Goal: Task Accomplishment & Management: Use online tool/utility

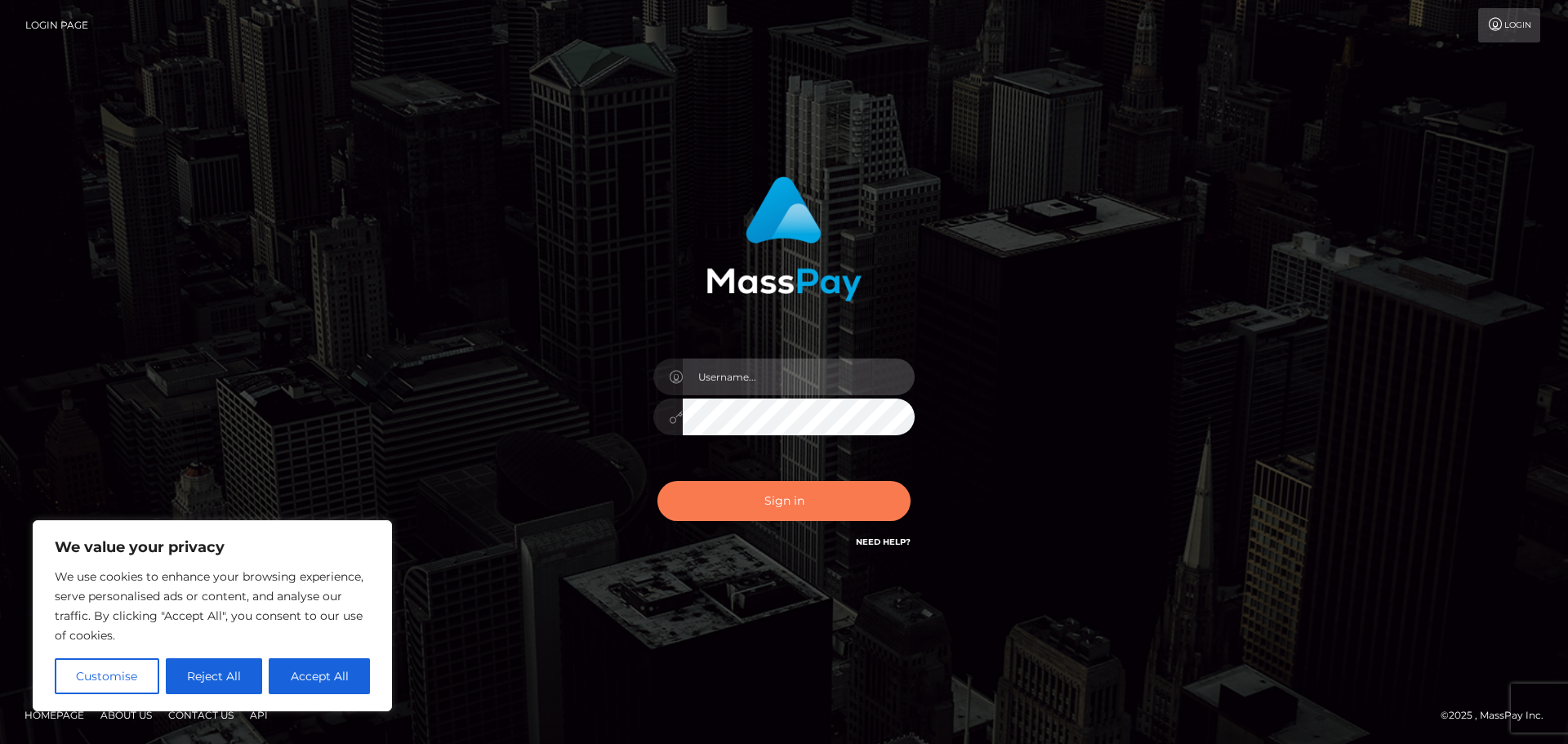
type input "[PERSON_NAME]"
click at [766, 511] on button "Sign in" at bounding box center [783, 500] width 253 height 40
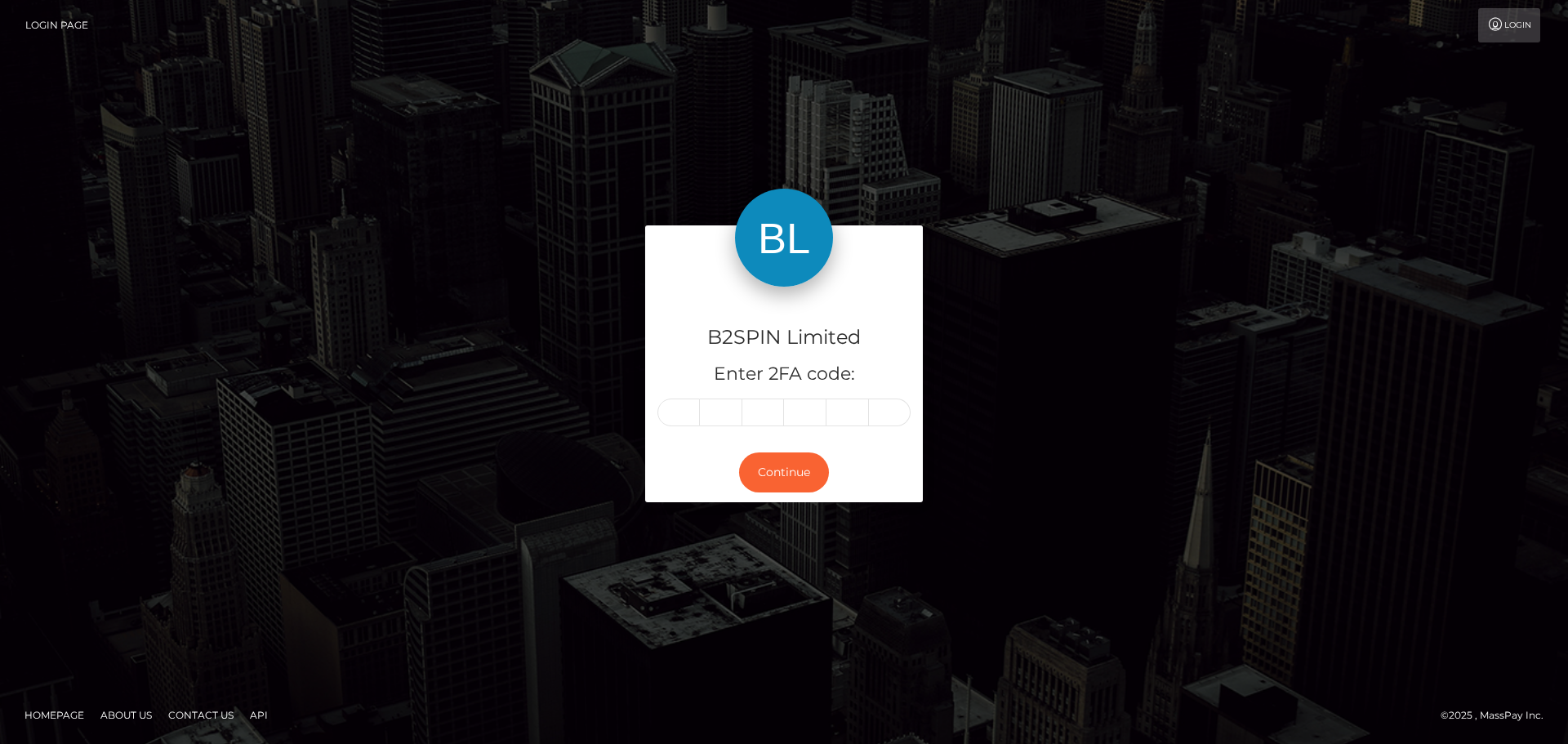
click at [681, 413] on input "text" at bounding box center [678, 412] width 43 height 28
type input "0"
type input "6"
type input "4"
type input "5"
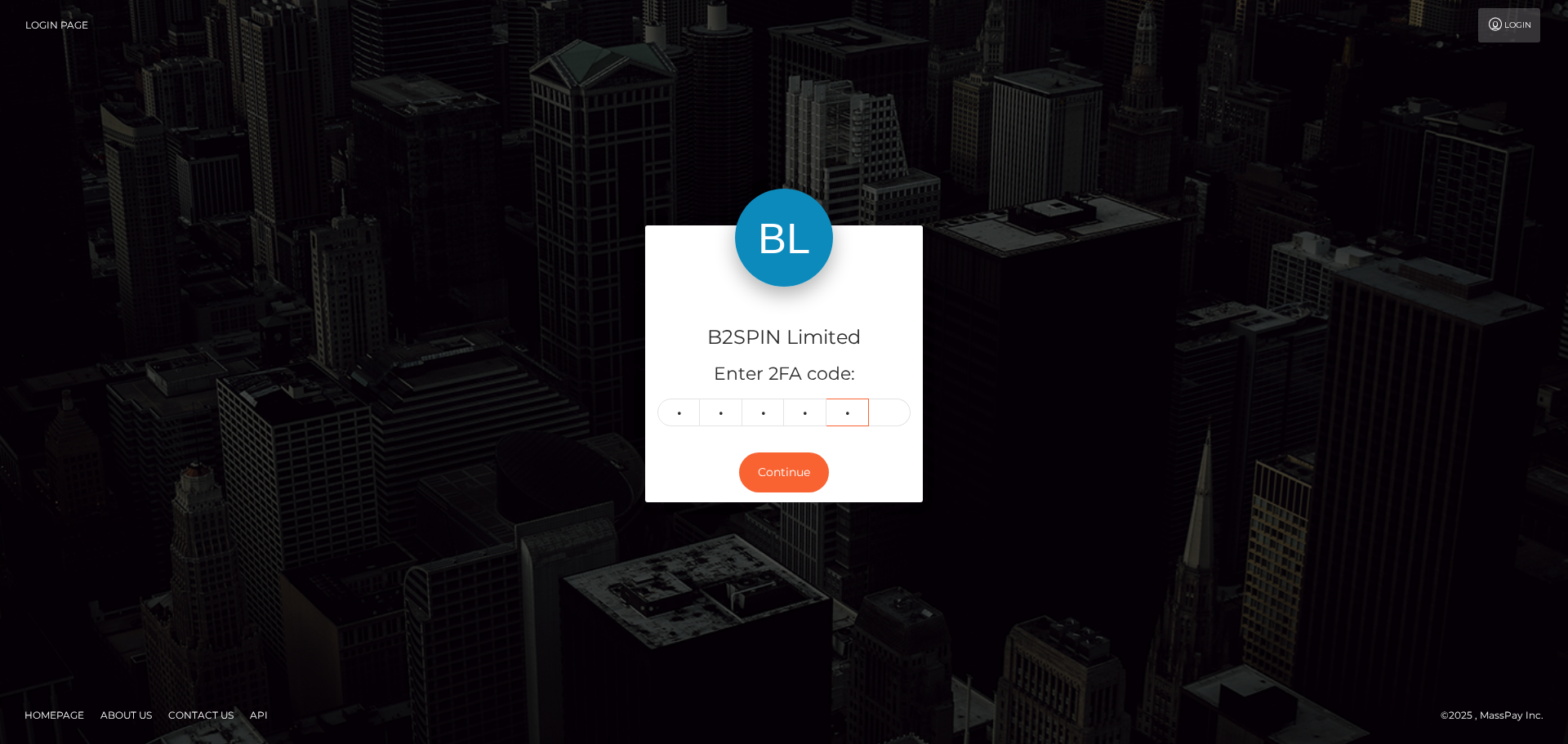
type input "3"
type input "1"
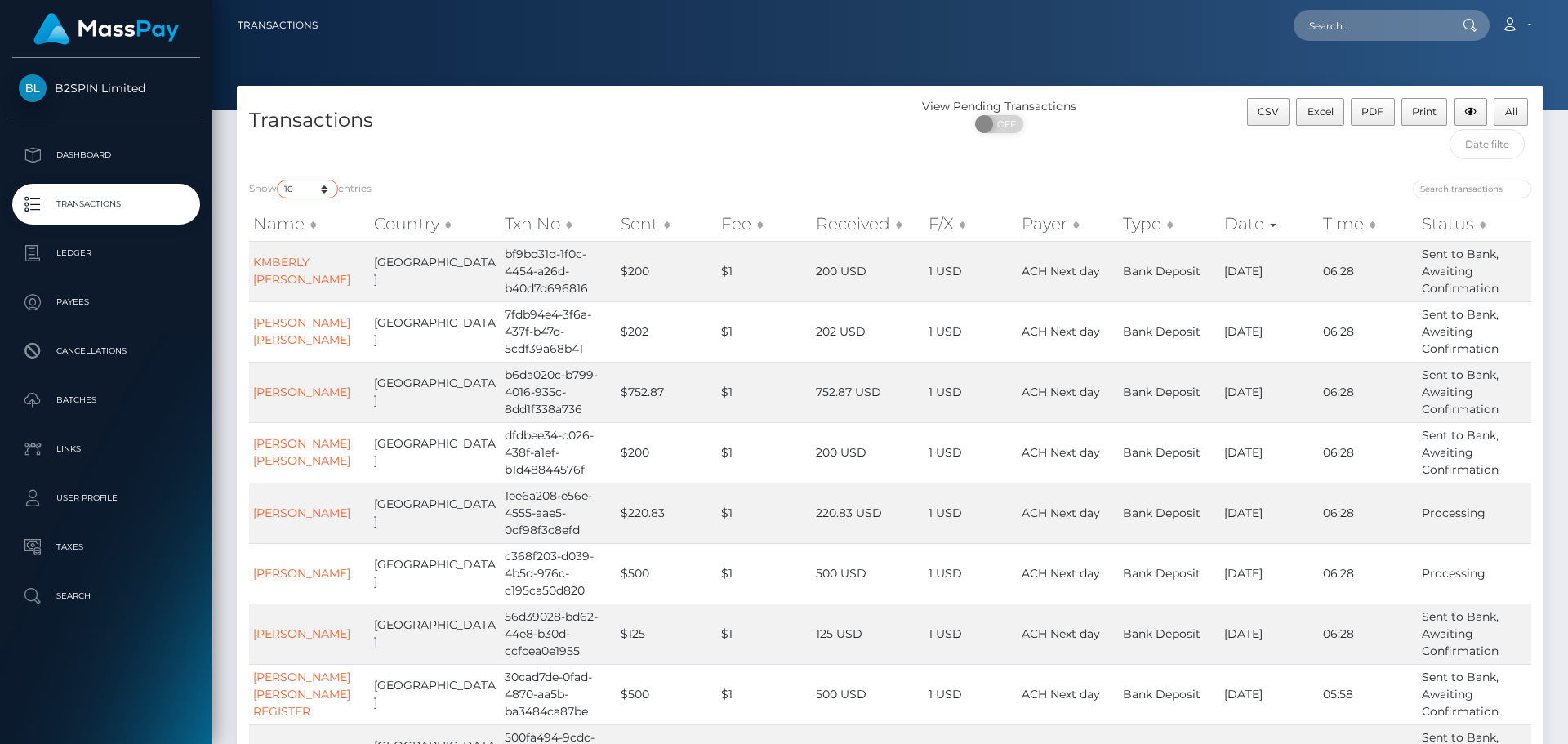
click at [325, 181] on select "10 25 50 100 250 500 1,000 3,500" at bounding box center [307, 188] width 61 height 19
select select "3500"
click at [279, 179] on select "10 25 50 100 250 500 1,000 3,500" at bounding box center [307, 188] width 61 height 19
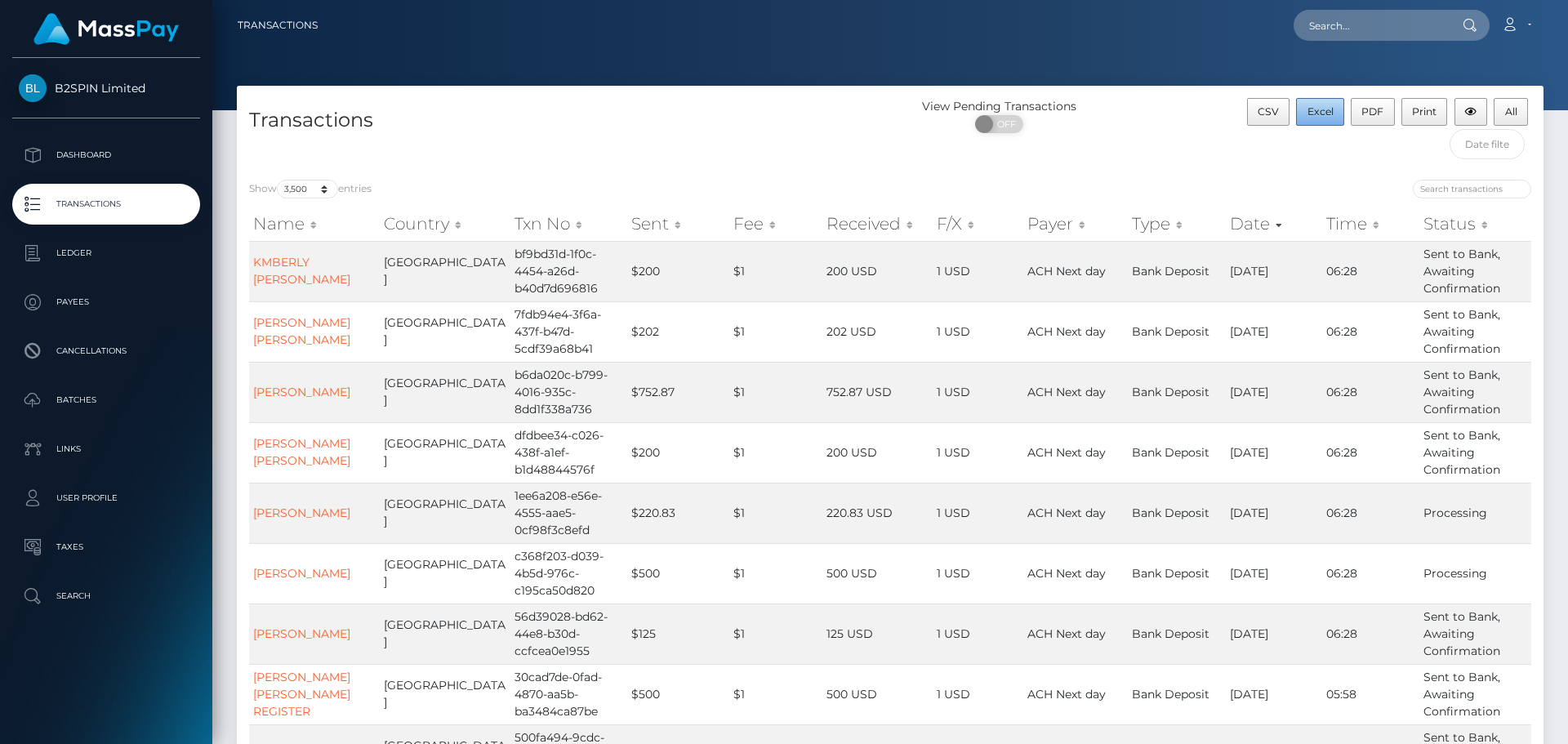
click at [1317, 110] on span "Excel" at bounding box center [1320, 111] width 26 height 12
